Goal: Navigation & Orientation: Find specific page/section

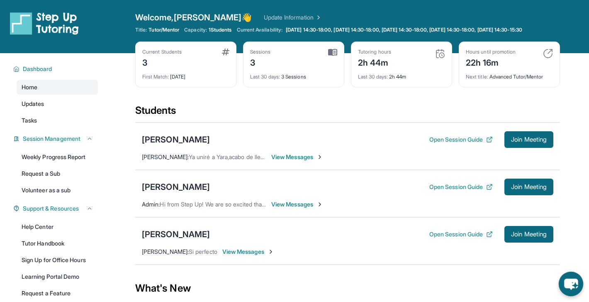
click at [570, 278] on icon "chat-button" at bounding box center [571, 283] width 24 height 24
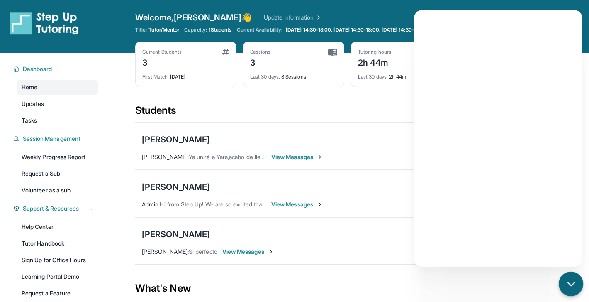
click at [565, 275] on div "chat-button" at bounding box center [571, 283] width 24 height 24
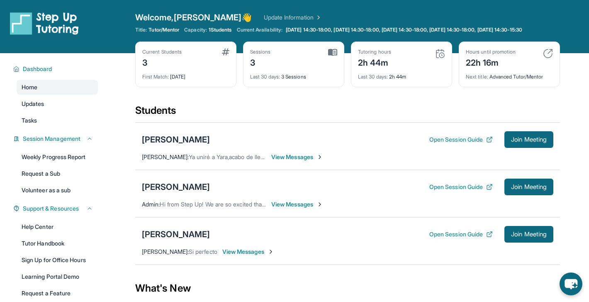
click at [210, 145] on div "[PERSON_NAME]" at bounding box center [176, 140] width 68 height 12
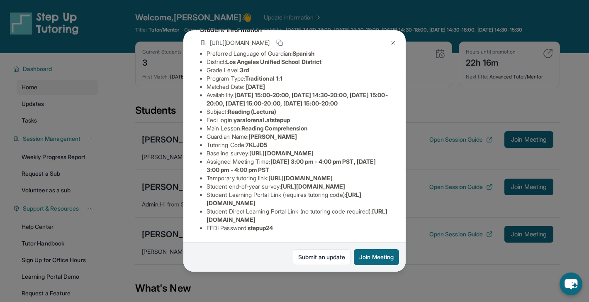
scroll to position [118, 0]
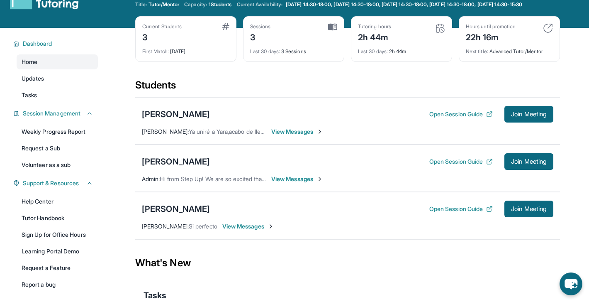
scroll to position [2, 0]
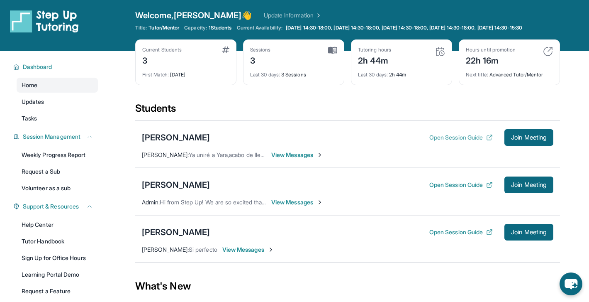
click at [461, 142] on button "Open Session Guide" at bounding box center [461, 137] width 63 height 8
click at [210, 142] on div "[PERSON_NAME]" at bounding box center [176, 138] width 68 height 12
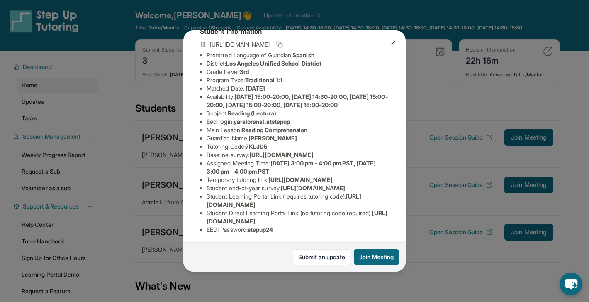
scroll to position [57, 0]
drag, startPoint x: 276, startPoint y: 196, endPoint x: 306, endPoint y: 204, distance: 31.6
click at [307, 173] on span "Monday 3:00 pm - 4:00 pm PST, Wednesday 3:00 pm - 4:00 pm PST" at bounding box center [291, 165] width 169 height 15
click at [331, 254] on link "Submit an update" at bounding box center [322, 257] width 58 height 16
click at [389, 42] on button at bounding box center [393, 42] width 17 height 17
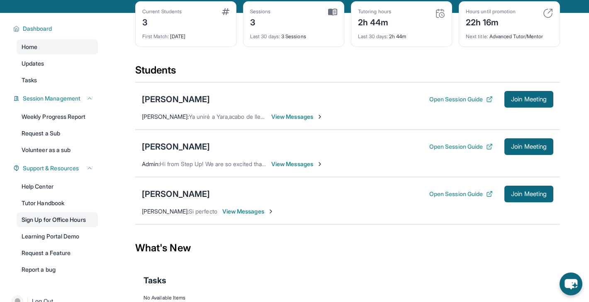
scroll to position [44, 0]
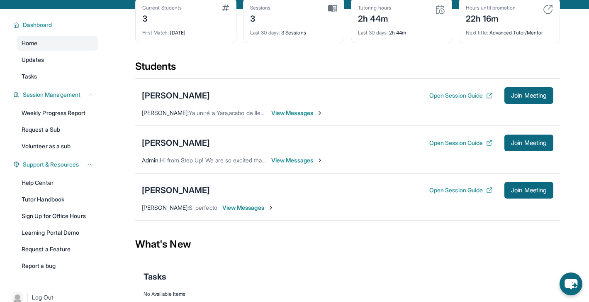
click at [187, 194] on div "[PERSON_NAME]" at bounding box center [176, 190] width 68 height 12
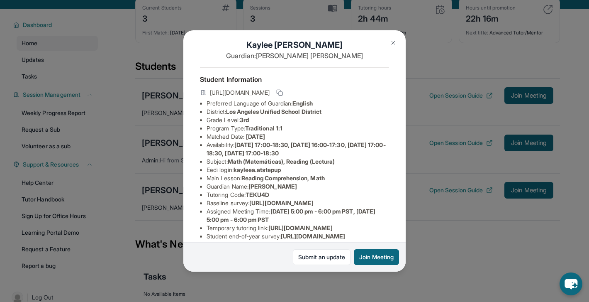
scroll to position [0, 0]
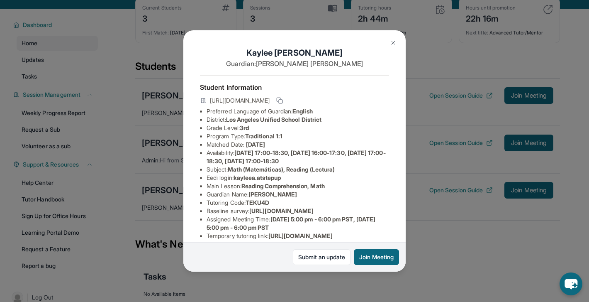
click at [392, 47] on button at bounding box center [393, 42] width 17 height 17
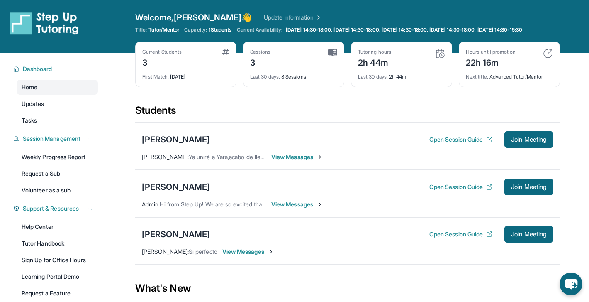
click at [282, 18] on link "Update Information" at bounding box center [293, 17] width 58 height 8
drag, startPoint x: 264, startPoint y: 68, endPoint x: 250, endPoint y: 68, distance: 13.7
click at [250, 68] on div "Sessions 3 Last 30 days : 3 Sessions" at bounding box center [293, 65] width 101 height 46
drag, startPoint x: 389, startPoint y: 66, endPoint x: 358, endPoint y: 70, distance: 31.8
click at [358, 70] on div "Tutoring hours 2h 44m Last 30 days : 2h 44m" at bounding box center [401, 65] width 101 height 46
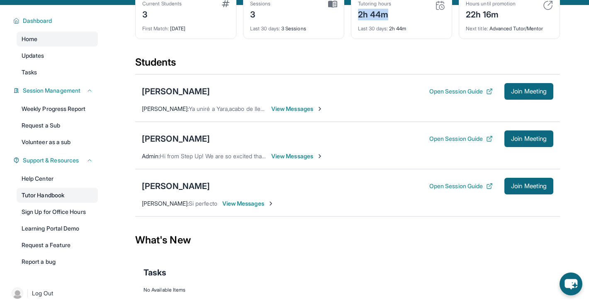
scroll to position [83, 0]
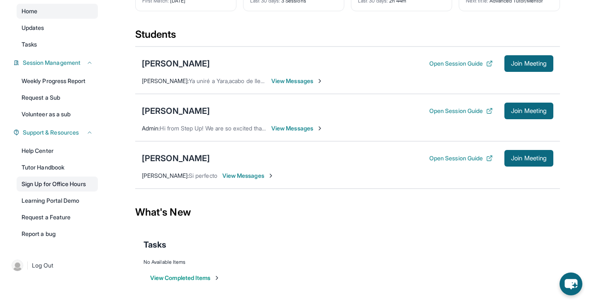
click at [54, 187] on link "Sign Up for Office Hours" at bounding box center [57, 183] width 81 height 15
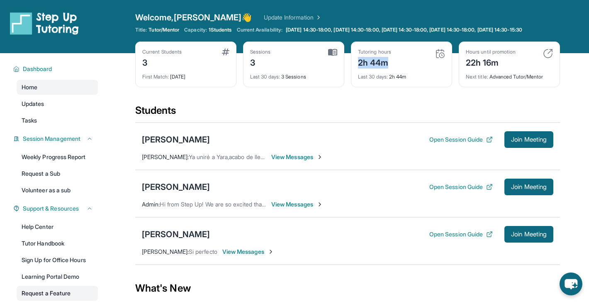
scroll to position [2, 0]
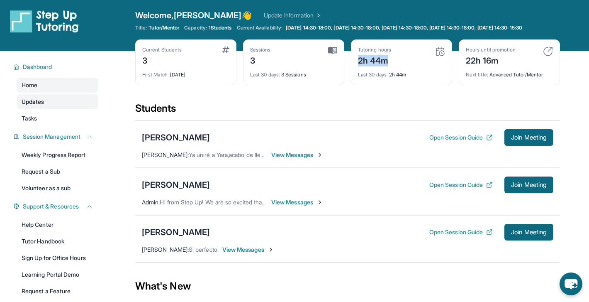
click at [53, 109] on link "Updates" at bounding box center [57, 101] width 81 height 15
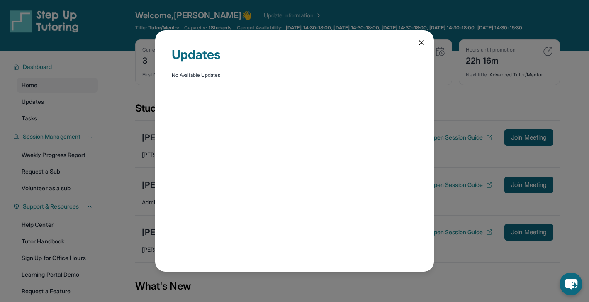
click at [418, 42] on icon at bounding box center [422, 43] width 8 height 8
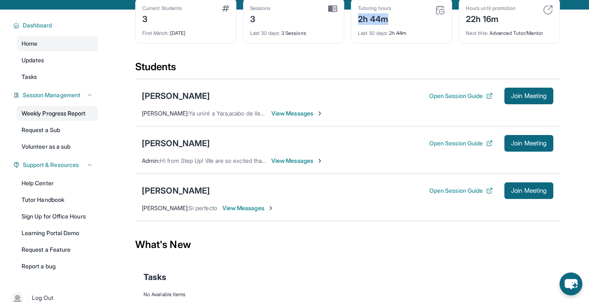
scroll to position [54, 0]
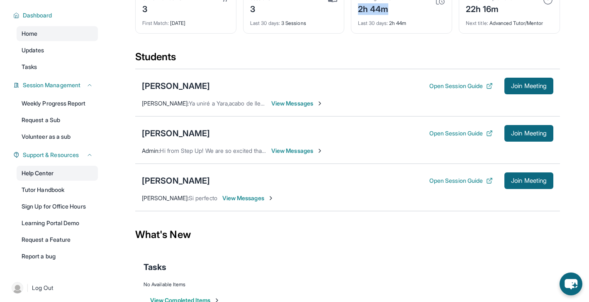
click at [47, 181] on link "Help Center" at bounding box center [57, 173] width 81 height 15
